Goal: Transaction & Acquisition: Purchase product/service

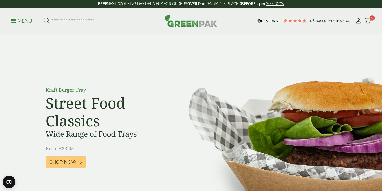
click at [15, 21] on span at bounding box center [13, 20] width 5 height 1
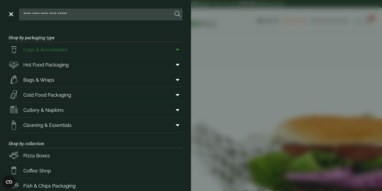
click at [179, 50] on icon at bounding box center [177, 49] width 3 height 5
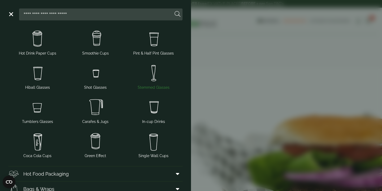
scroll to position [34, 0]
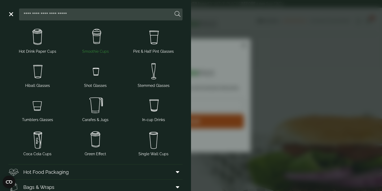
click at [96, 33] on img at bounding box center [96, 37] width 54 height 21
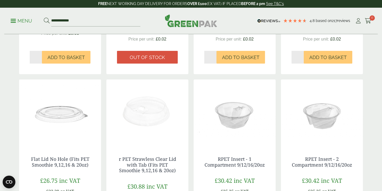
scroll to position [444, 0]
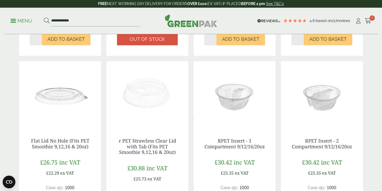
click at [320, 100] on img at bounding box center [322, 94] width 82 height 66
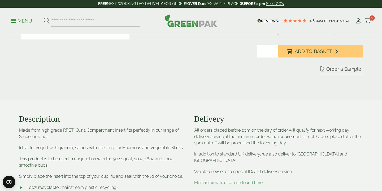
scroll to position [38, 0]
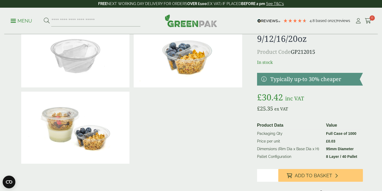
click at [27, 16] on ul "Menu" at bounding box center [76, 20] width 130 height 11
click at [26, 21] on p "Menu" at bounding box center [21, 21] width 21 height 6
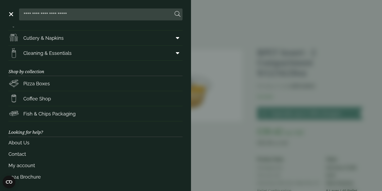
scroll to position [72, 0]
click at [32, 99] on span "Coffee Shop" at bounding box center [37, 98] width 28 height 7
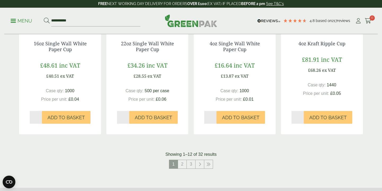
scroll to position [506, 0]
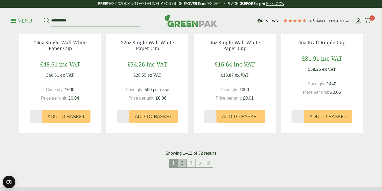
click at [181, 161] on link "2" at bounding box center [182, 163] width 8 height 8
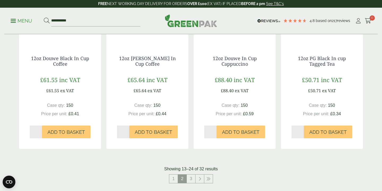
scroll to position [506, 0]
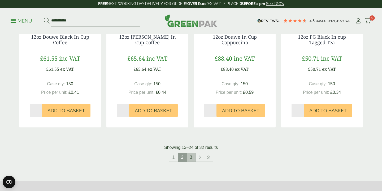
click at [188, 157] on link "3" at bounding box center [191, 157] width 8 height 8
